Goal: Navigation & Orientation: Find specific page/section

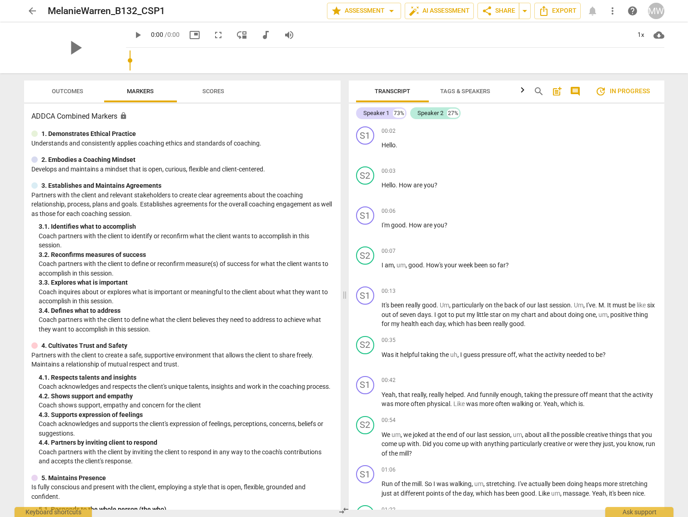
click at [59, 96] on span "Outcomes" at bounding box center [67, 92] width 53 height 12
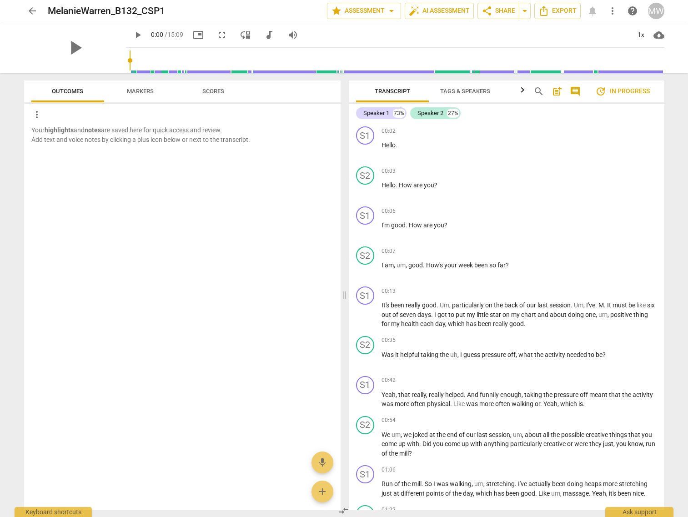
click at [136, 95] on span "Markers" at bounding box center [140, 92] width 49 height 12
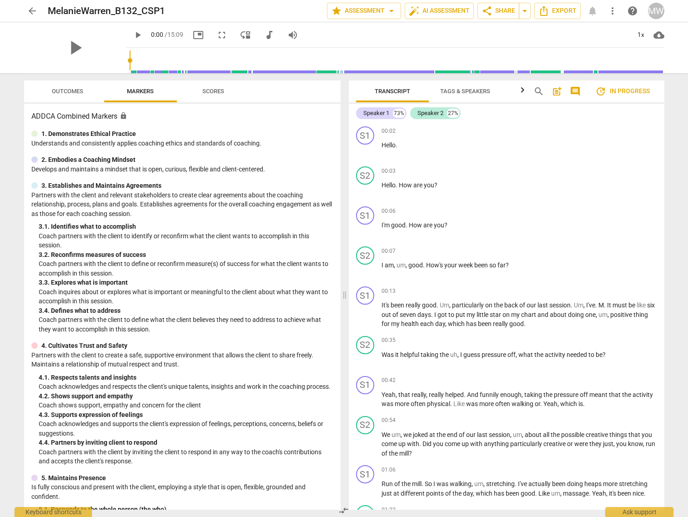
click at [221, 96] on span "Scores" at bounding box center [213, 92] width 44 height 12
click at [30, 11] on span "arrow_back" at bounding box center [32, 10] width 11 height 11
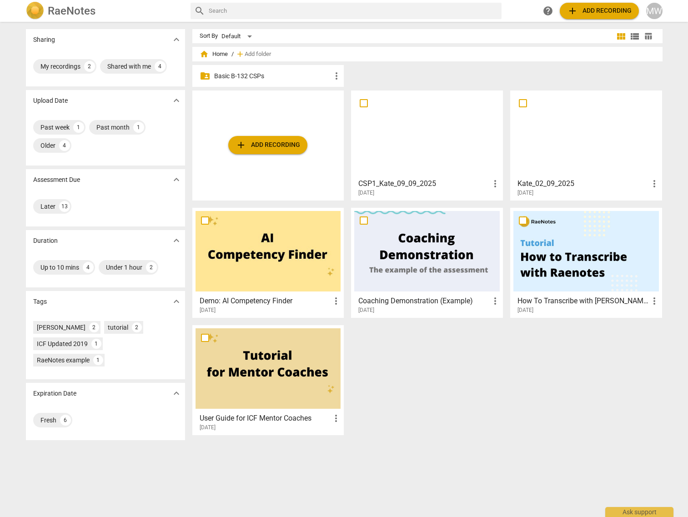
click at [251, 76] on p "Basic B-132 CSPs" at bounding box center [272, 76] width 117 height 10
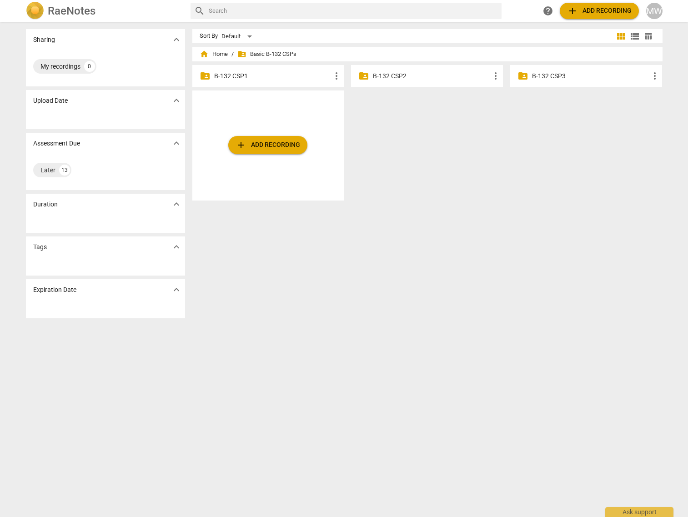
click at [252, 76] on p "B-132 CSP1" at bounding box center [272, 76] width 117 height 10
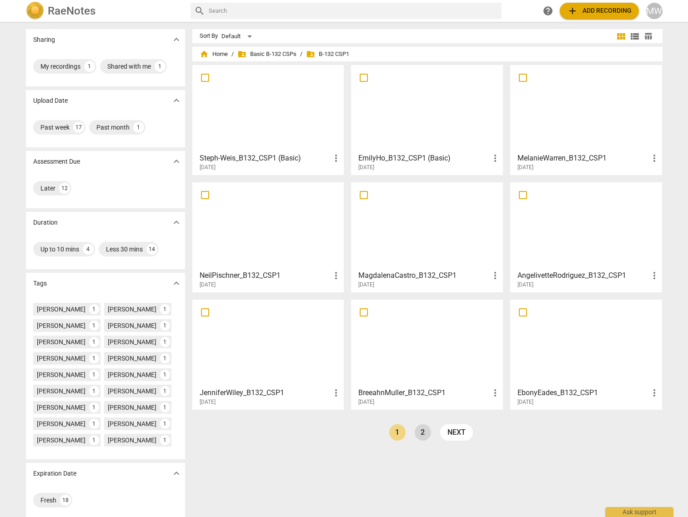
click at [423, 430] on link "2" at bounding box center [423, 432] width 16 height 16
click at [436, 437] on link "1" at bounding box center [439, 432] width 16 height 16
